Goal: Book appointment/travel/reservation

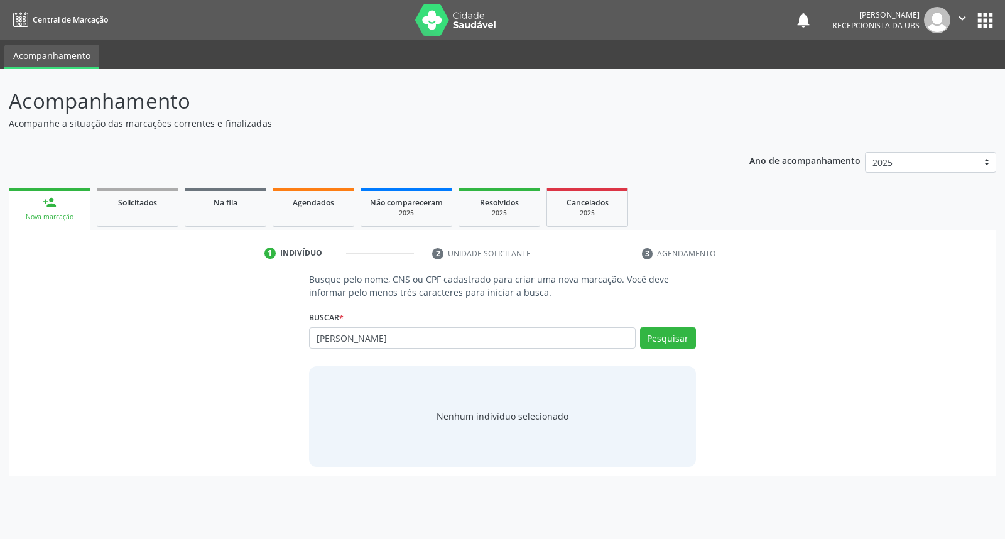
type input "[PERSON_NAME]"
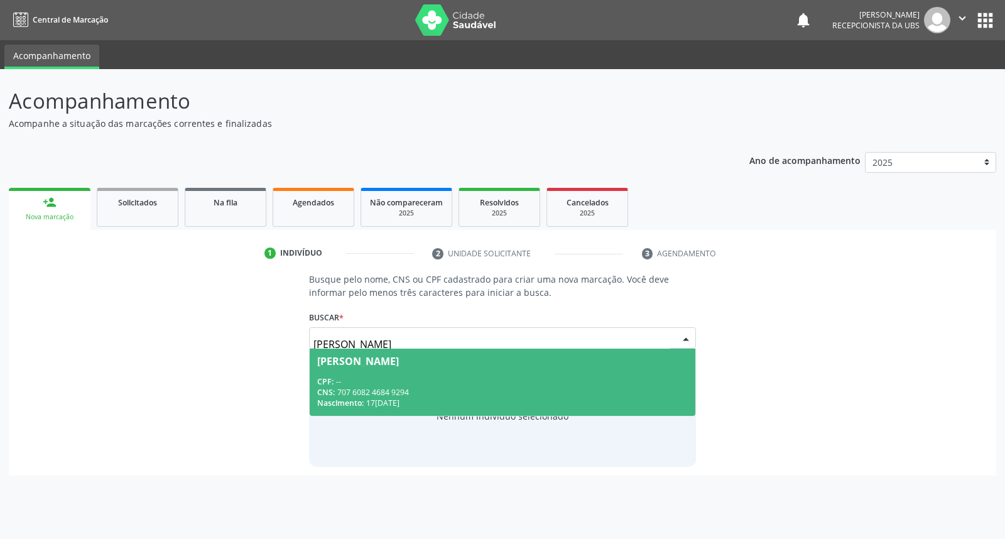
click at [570, 381] on div "CPF: --" at bounding box center [502, 381] width 370 height 11
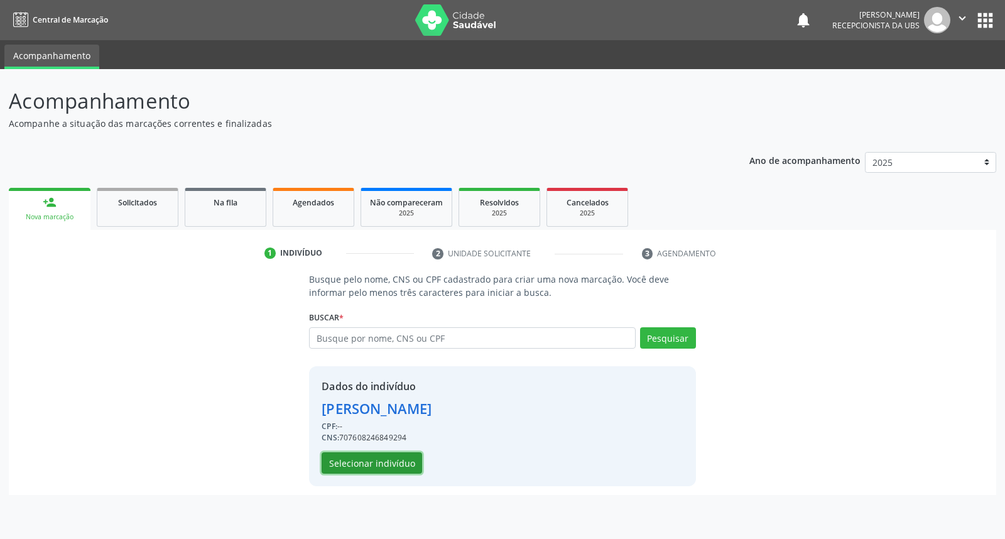
click at [379, 454] on button "Selecionar indivíduo" at bounding box center [372, 462] width 100 height 21
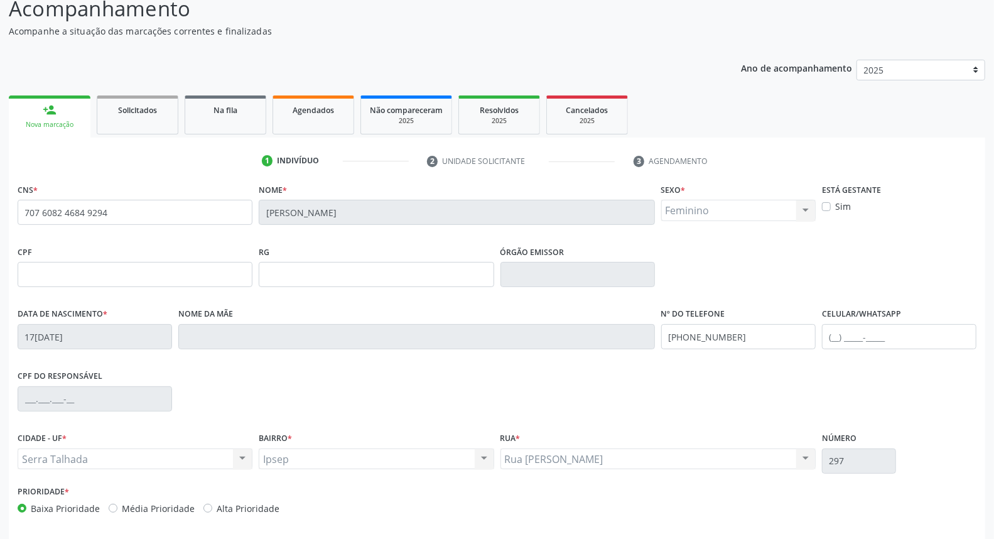
scroll to position [141, 0]
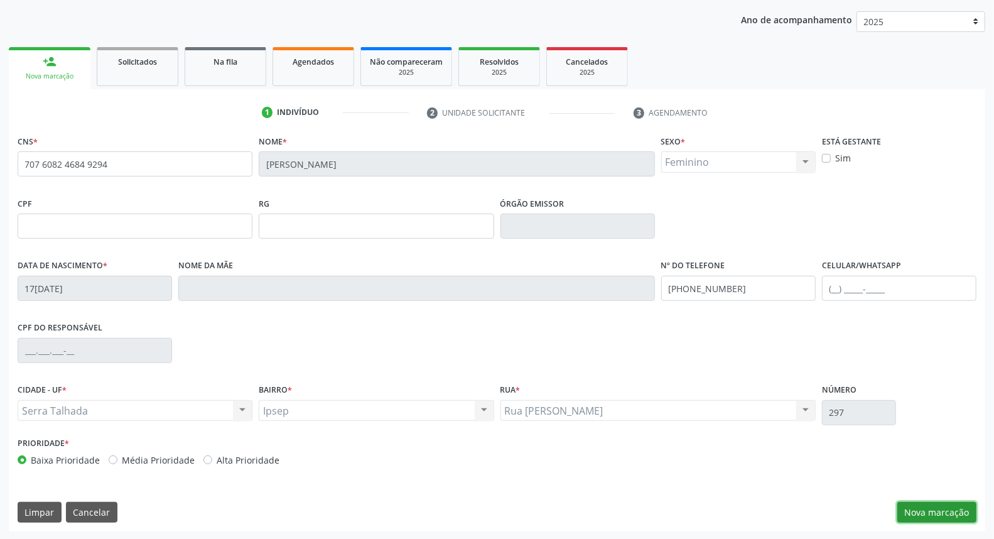
click at [946, 506] on button "Nova marcação" at bounding box center [936, 512] width 79 height 21
click at [0, 0] on button "Próximo" at bounding box center [0, 0] width 0 height 0
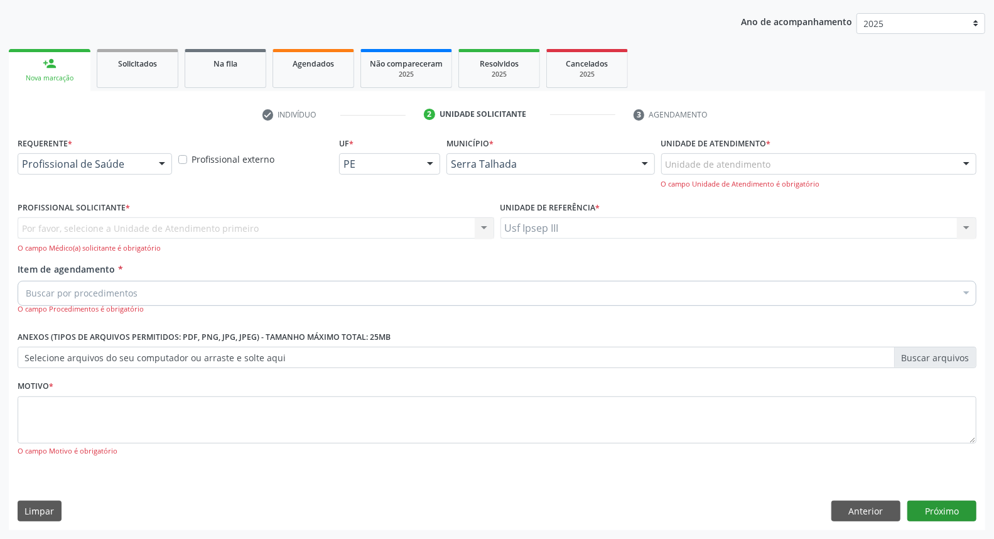
scroll to position [83, 0]
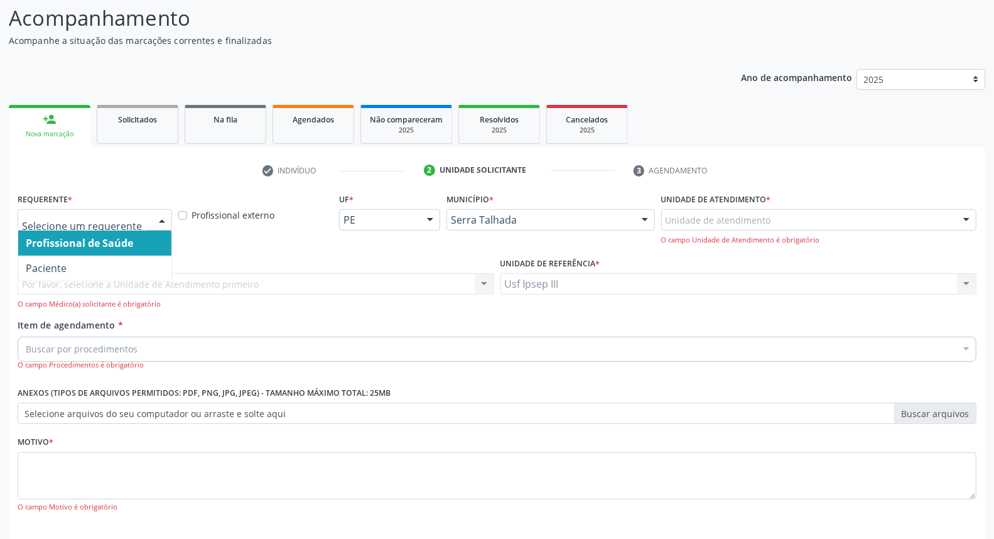
click at [168, 216] on div at bounding box center [162, 220] width 19 height 21
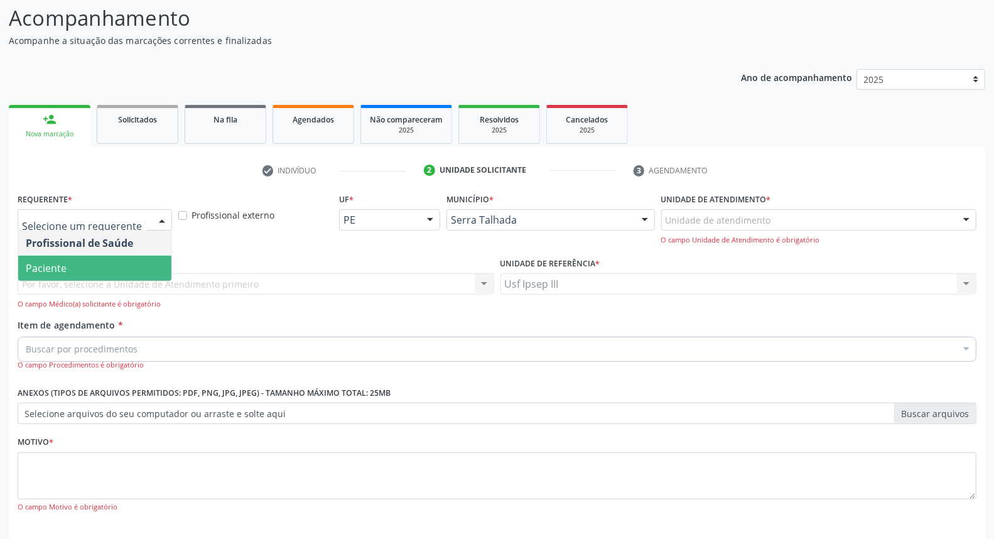
click at [136, 259] on span "Paciente" at bounding box center [94, 268] width 153 height 25
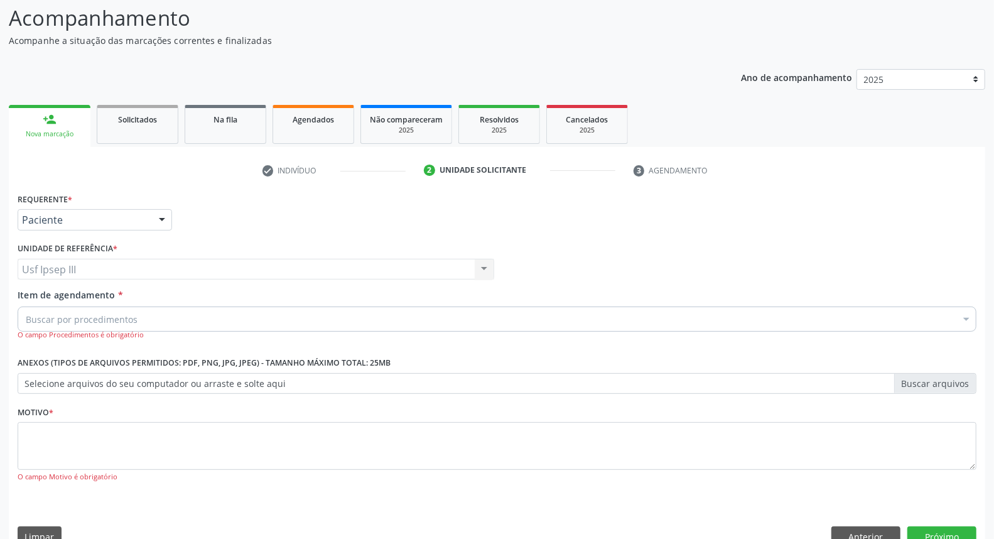
click at [148, 311] on div "Buscar por procedimentos" at bounding box center [497, 318] width 959 height 25
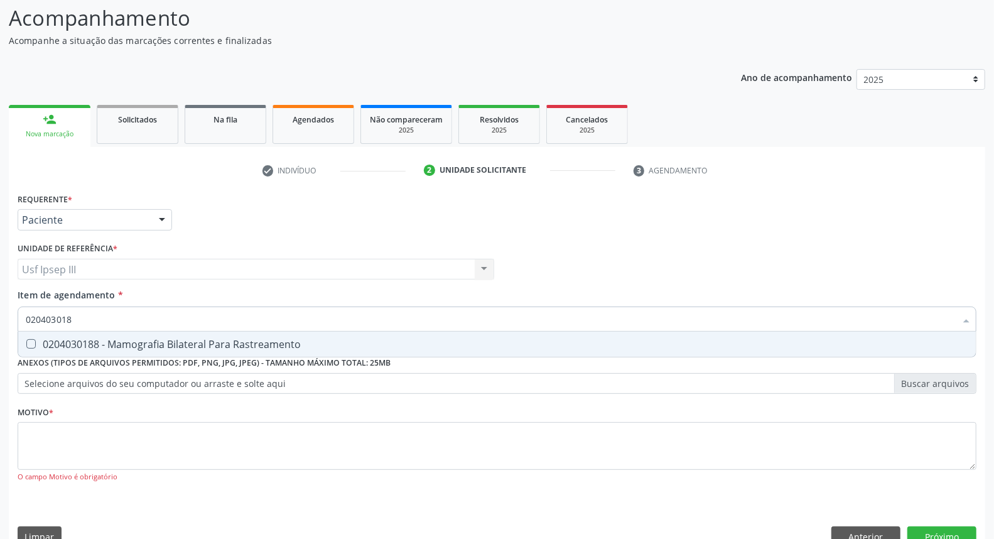
type input "0204030188"
click at [170, 344] on div "0204030188 - Mamografia Bilateral Para Rastreamento" at bounding box center [497, 344] width 943 height 10
checkbox Rastreamento "true"
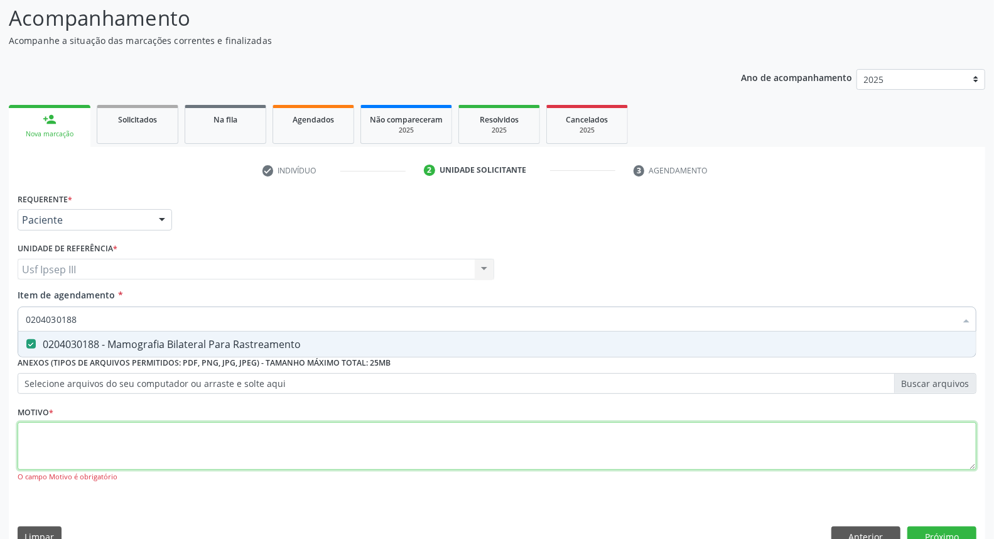
click at [138, 452] on div "Requerente * Paciente Profissional de Saúde Paciente Nenhum resultado encontrad…" at bounding box center [497, 345] width 959 height 310
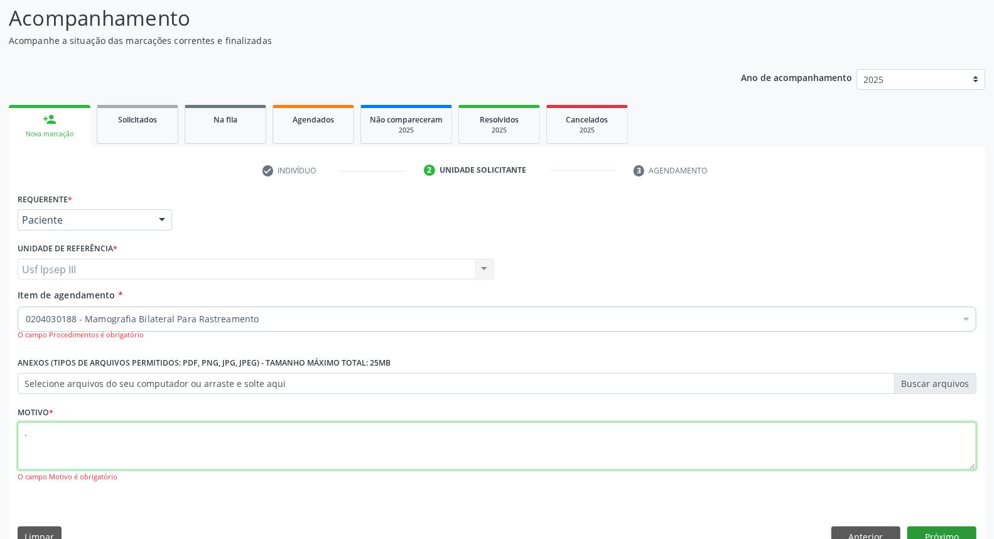
type textarea "."
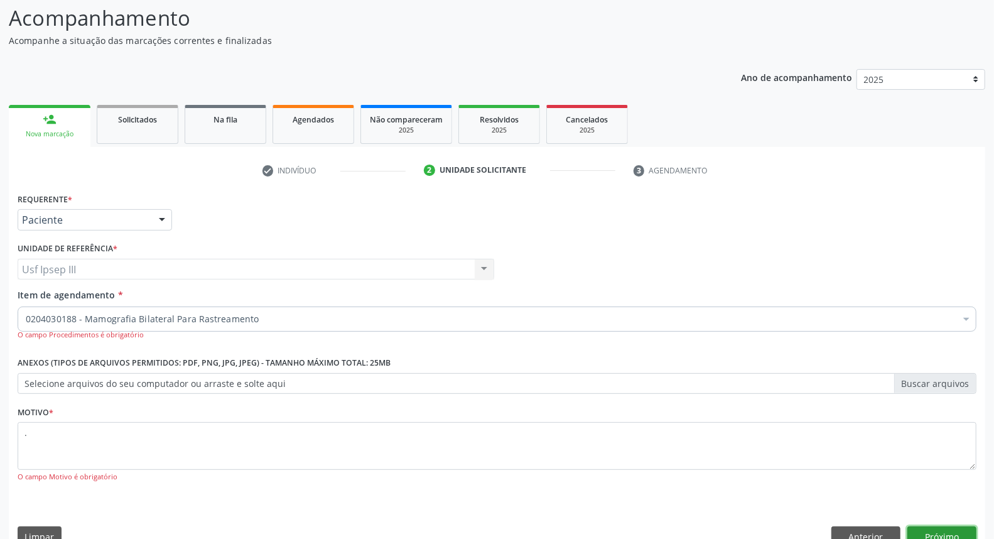
click at [942, 534] on button "Próximo" at bounding box center [942, 536] width 69 height 21
click at [942, 534] on div "Acompanhamento Acompanhe a situação das marcações correntes e finalizadas Relat…" at bounding box center [497, 275] width 994 height 578
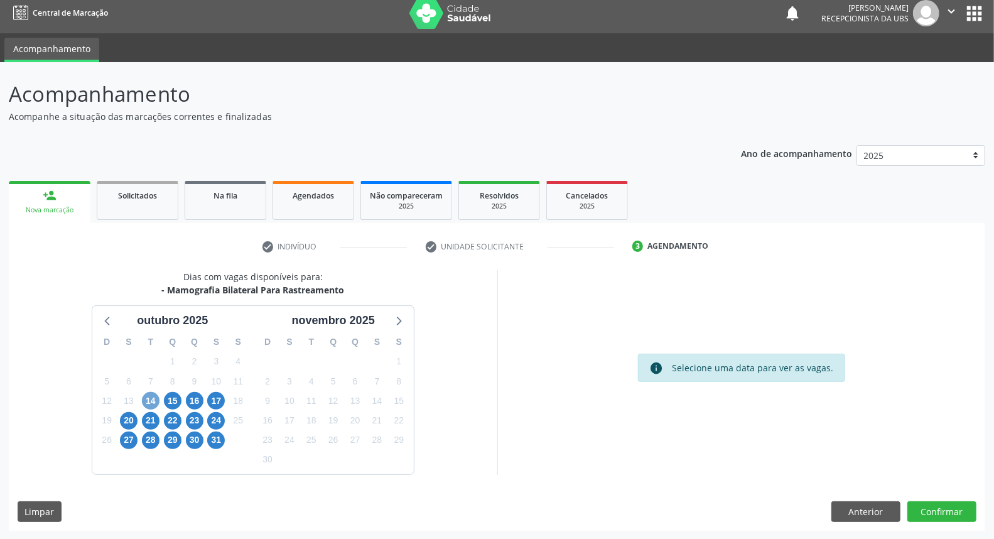
click at [155, 400] on span "14" at bounding box center [151, 401] width 18 height 18
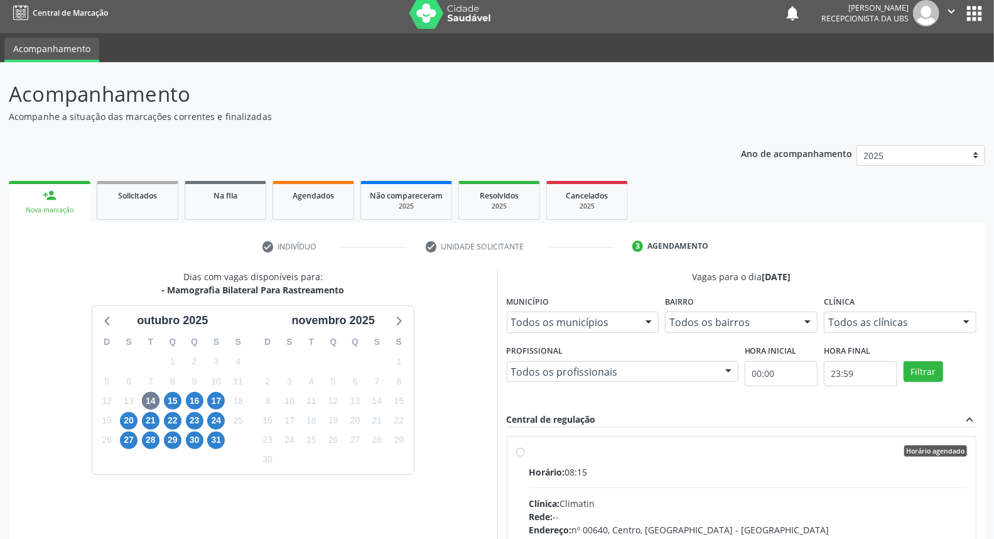
click at [637, 458] on label "Horário agendado Horário: 08:15 Clínica: Climatin Rede: -- Endereço: nº 00640, …" at bounding box center [748, 541] width 438 height 193
click at [525, 457] on input "Horário agendado Horário: 08:15 Clínica: Climatin Rede: -- Endereço: nº 00640, …" at bounding box center [520, 450] width 9 height 11
radio input "true"
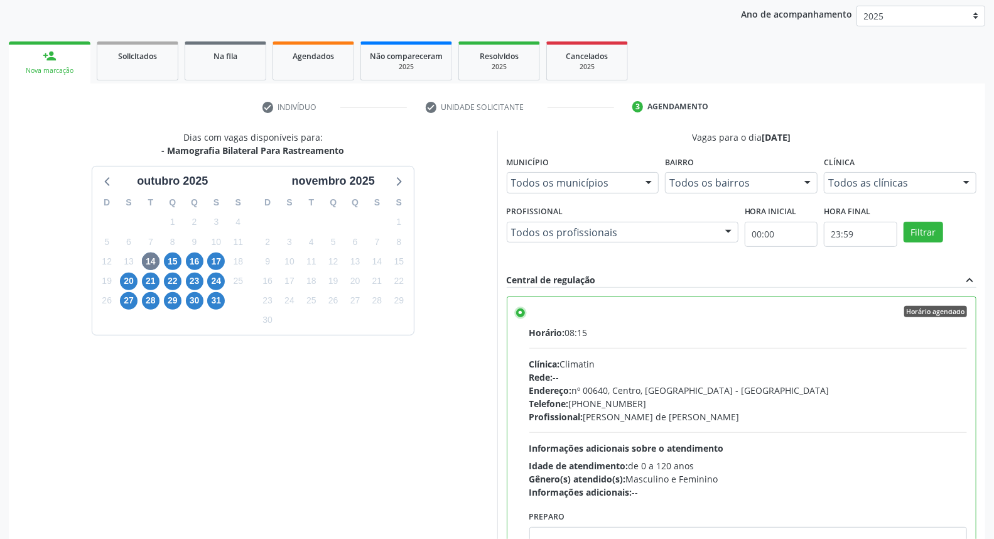
scroll to position [210, 0]
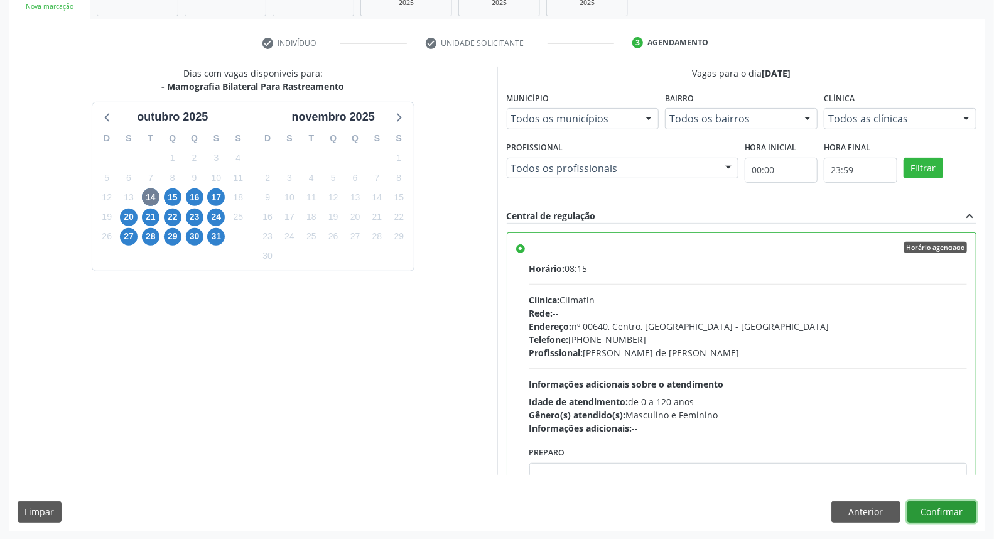
click at [944, 511] on button "Confirmar" at bounding box center [942, 511] width 69 height 21
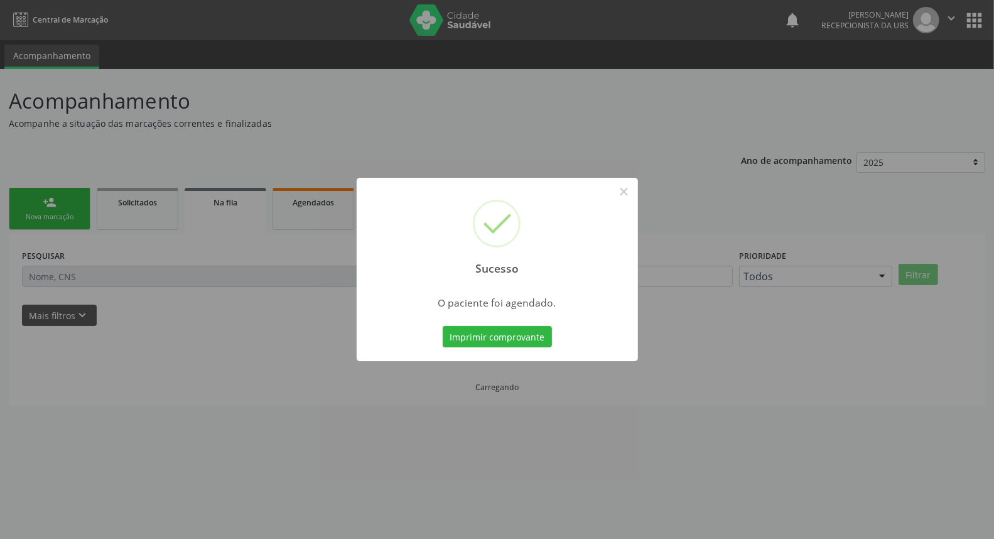
scroll to position [0, 0]
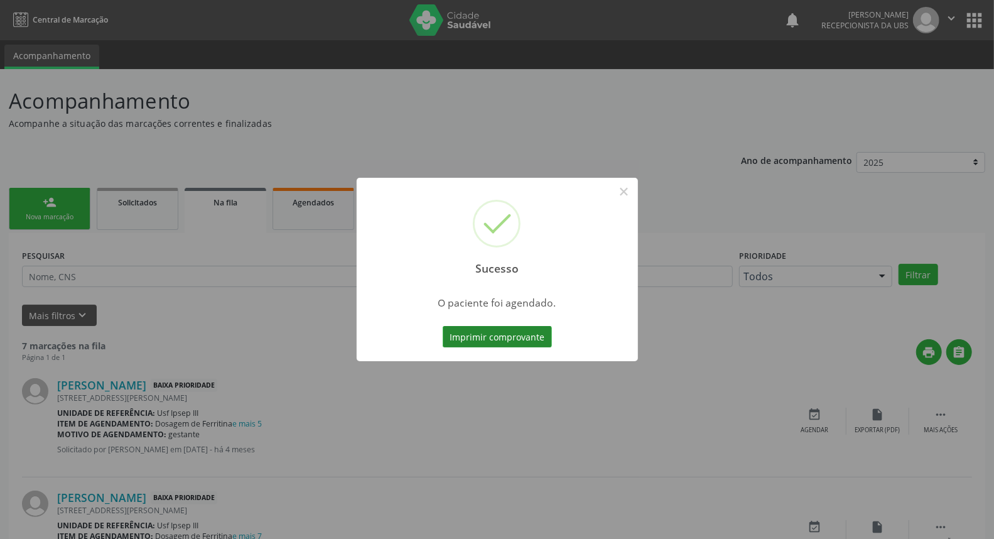
click at [501, 340] on button "Imprimir comprovante" at bounding box center [497, 336] width 109 height 21
